Goal: Information Seeking & Learning: Learn about a topic

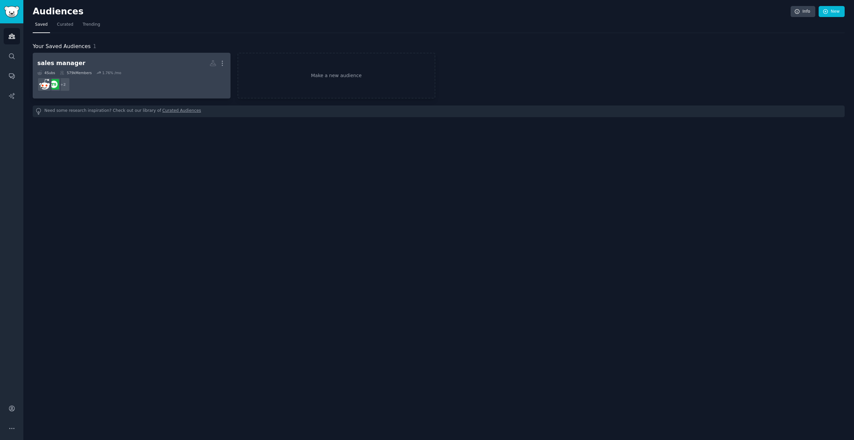
click at [154, 75] on dd "+ 2" at bounding box center [131, 84] width 189 height 19
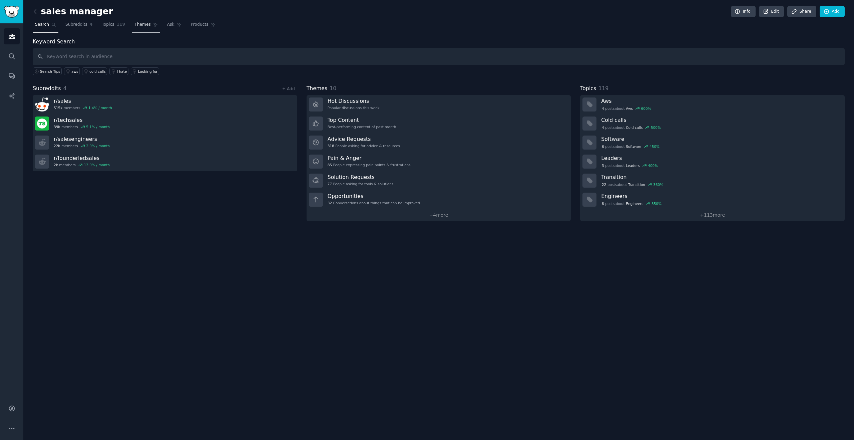
click at [153, 26] on icon at bounding box center [155, 24] width 5 height 5
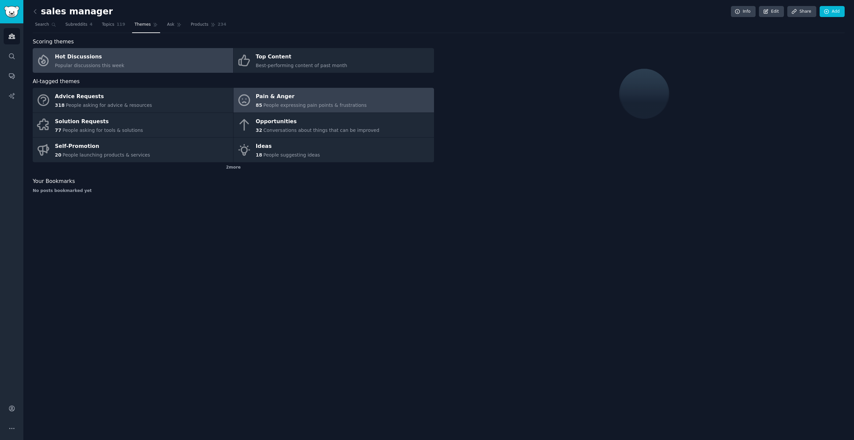
click at [272, 102] on div "85 People expressing pain points & frustrations" at bounding box center [311, 105] width 111 height 7
